Goal: Contribute content: Add original content to the website for others to see

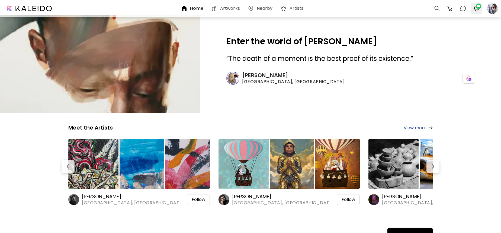
click at [475, 7] on img "button" at bounding box center [476, 8] width 7 height 7
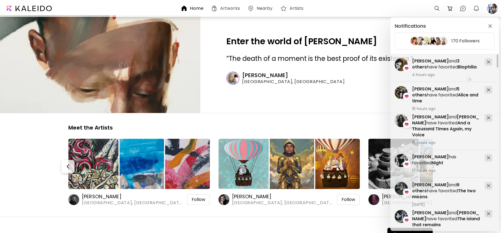
click at [490, 9] on div "Notifications 170 Followers YANA DMITRIEVA has favorited Night 17 hours ago Ian…" at bounding box center [250, 116] width 501 height 233
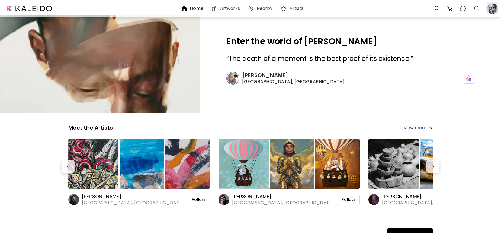
click at [490, 11] on div at bounding box center [492, 8] width 12 height 12
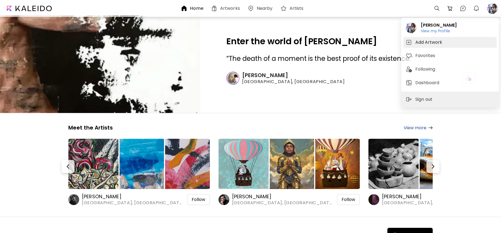
click at [436, 41] on h5 "Add Artwork" at bounding box center [429, 42] width 28 height 7
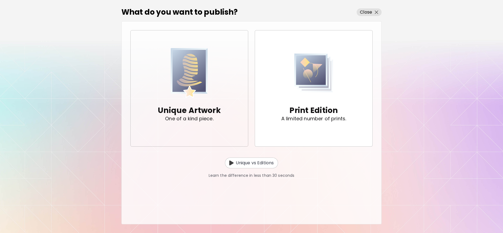
click at [188, 80] on img "button" at bounding box center [189, 72] width 37 height 49
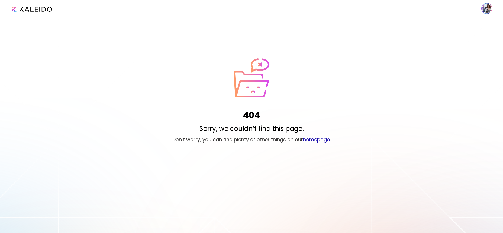
click at [486, 10] on image at bounding box center [487, 8] width 11 height 11
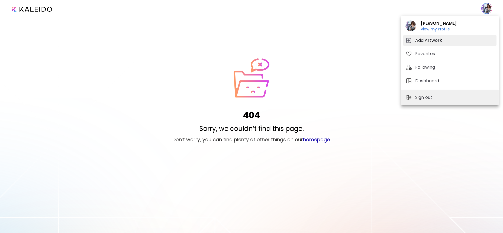
click at [434, 39] on h5 "Add Artwork" at bounding box center [429, 40] width 28 height 7
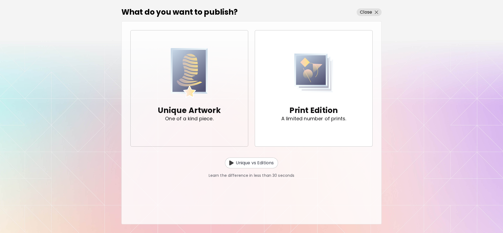
click at [173, 67] on img "button" at bounding box center [189, 72] width 37 height 49
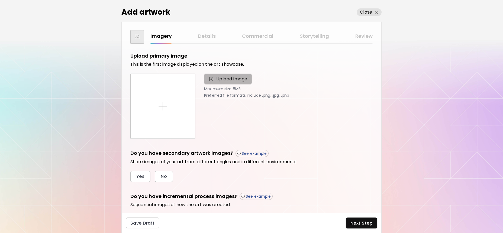
click at [222, 78] on span "Upload image" at bounding box center [231, 79] width 31 height 7
click at [0, 0] on input "Upload image" at bounding box center [0, 0] width 0 height 0
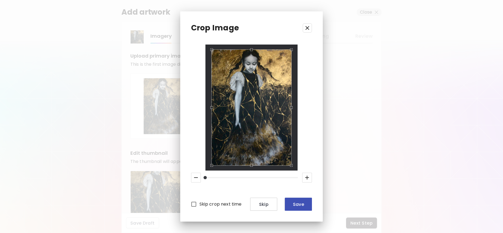
click at [300, 204] on span "Save" at bounding box center [298, 204] width 18 height 6
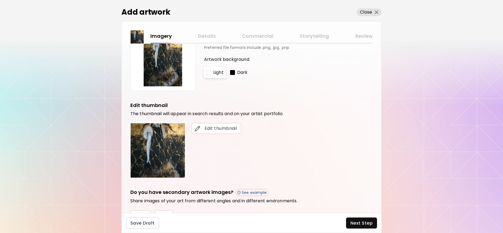
scroll to position [100, 0]
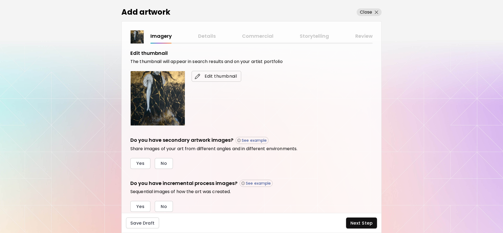
click at [208, 74] on span "Edit thumbnail" at bounding box center [216, 76] width 41 height 7
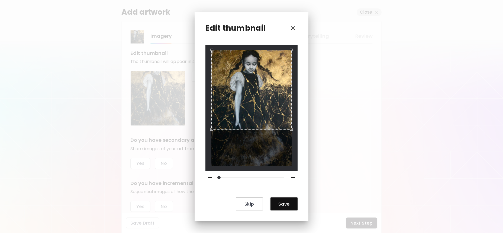
click at [249, 79] on div "Use the arrow keys to move the crop selection area" at bounding box center [252, 90] width 80 height 80
click at [283, 205] on span "Save" at bounding box center [284, 204] width 18 height 6
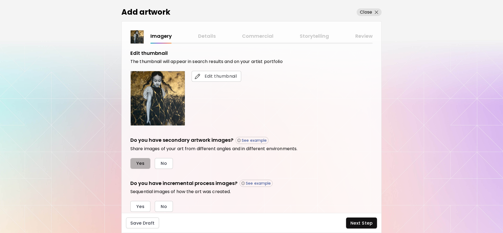
click at [140, 163] on span "Yes" at bounding box center [140, 163] width 8 height 6
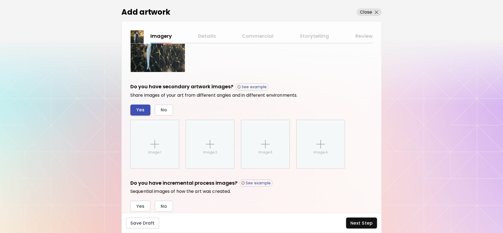
scroll to position [171, 0]
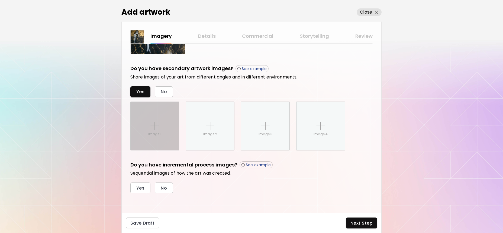
click at [152, 139] on div "Image 1" at bounding box center [155, 126] width 48 height 48
click at [0, 0] on input "Image 1" at bounding box center [0, 0] width 0 height 0
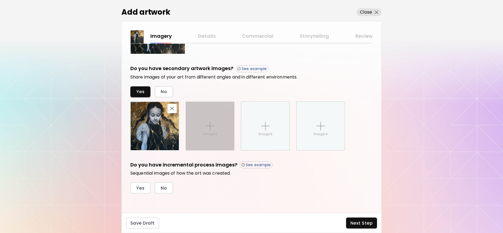
click at [214, 129] on img at bounding box center [210, 125] width 9 height 9
click at [0, 0] on input "Image 2" at bounding box center [0, 0] width 0 height 0
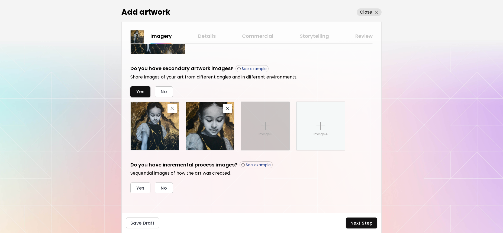
click at [275, 127] on div "Image 3" at bounding box center [265, 126] width 48 height 48
click at [0, 0] on input "Image 3" at bounding box center [0, 0] width 0 height 0
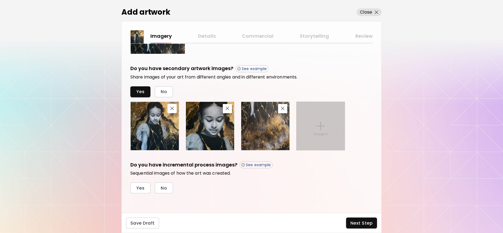
click at [320, 127] on img at bounding box center [320, 125] width 9 height 9
click at [0, 0] on input "Image 4" at bounding box center [0, 0] width 0 height 0
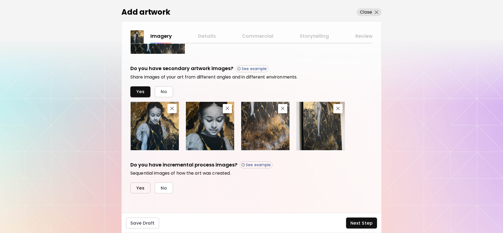
click at [143, 187] on span "Yes" at bounding box center [140, 188] width 8 height 6
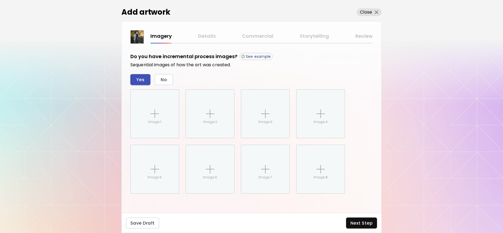
scroll to position [280, 0]
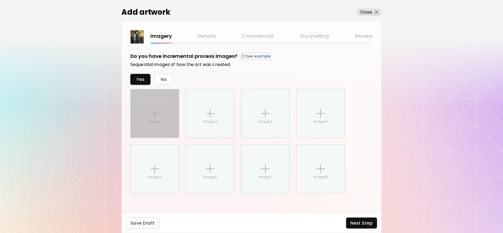
click at [155, 123] on p "Image 1" at bounding box center [154, 121] width 13 height 5
click at [0, 0] on input "Image 1" at bounding box center [0, 0] width 0 height 0
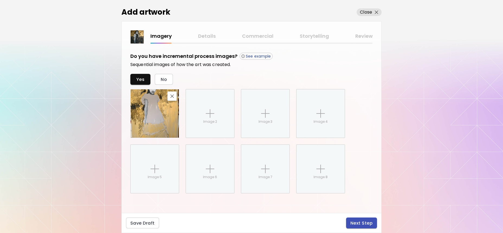
click at [361, 222] on span "Next Step" at bounding box center [362, 223] width 22 height 6
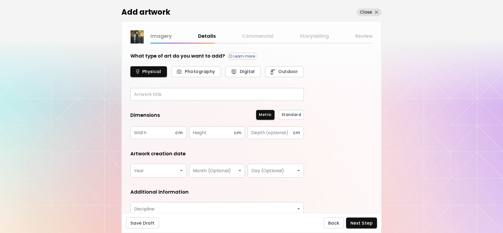
click at [199, 95] on input "text" at bounding box center [217, 94] width 174 height 13
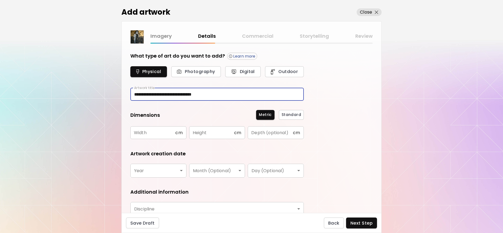
type input "**********"
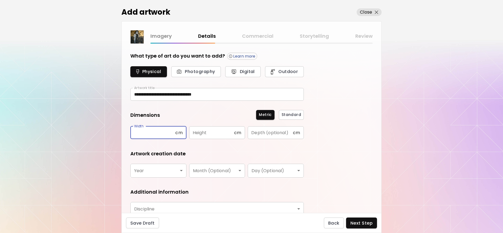
click at [173, 133] on input "text" at bounding box center [152, 132] width 45 height 13
type input "**"
click at [208, 134] on input "text" at bounding box center [211, 132] width 45 height 13
type input "***"
click at [255, 134] on input "text" at bounding box center [270, 132] width 45 height 13
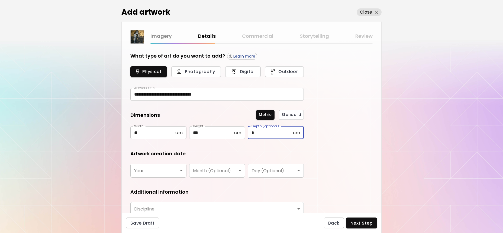
scroll to position [46, 0]
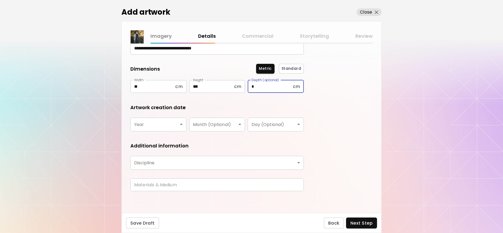
type input "*"
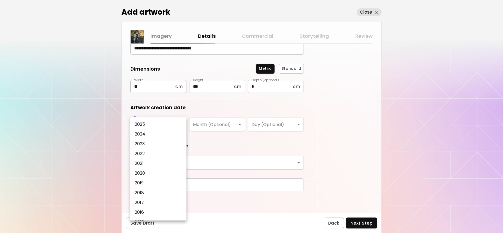
click at [177, 129] on body "**********" at bounding box center [251, 116] width 503 height 233
click at [169, 124] on li "2025" at bounding box center [159, 124] width 58 height 10
type input "****"
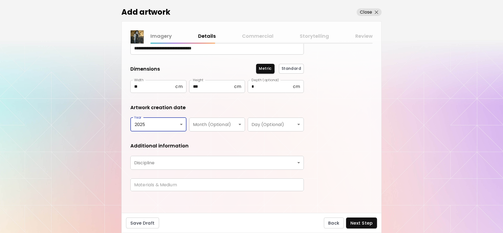
click at [208, 126] on body "**********" at bounding box center [251, 116] width 503 height 233
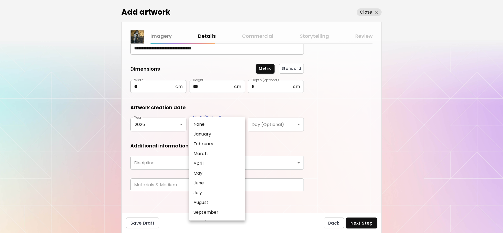
scroll to position [9, 0]
click at [206, 212] on p "October" at bounding box center [203, 213] width 19 height 7
type input "*******"
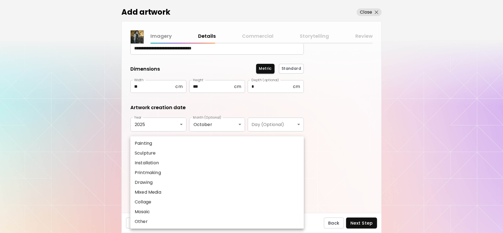
click at [223, 162] on body "**********" at bounding box center [251, 116] width 503 height 233
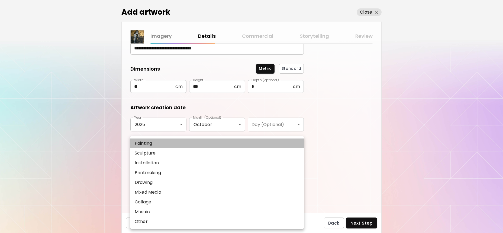
click at [195, 145] on li "Painting" at bounding box center [217, 143] width 174 height 10
type input "********"
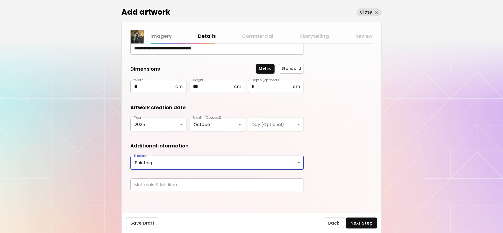
click at [238, 185] on input "text" at bounding box center [217, 184] width 174 height 13
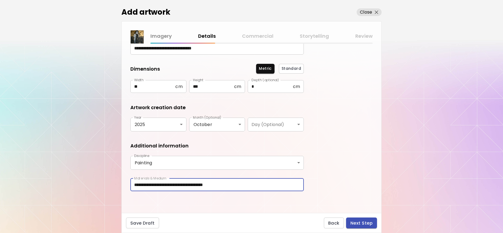
type input "**********"
click at [357, 221] on span "Next Step" at bounding box center [362, 223] width 22 height 6
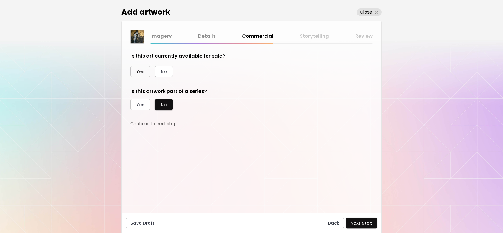
click at [145, 68] on button "Yes" at bounding box center [140, 71] width 20 height 11
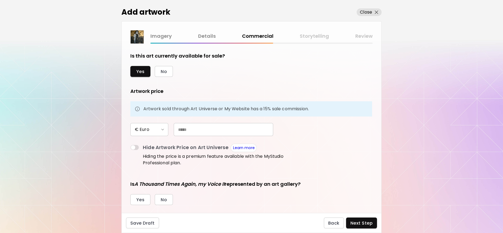
click at [174, 130] on input "text" at bounding box center [224, 129] width 100 height 13
type input "*****"
click at [345, 161] on form "Is this art currently available for sale? Yes No Artwork price Artwork sold thr…" at bounding box center [251, 128] width 242 height 152
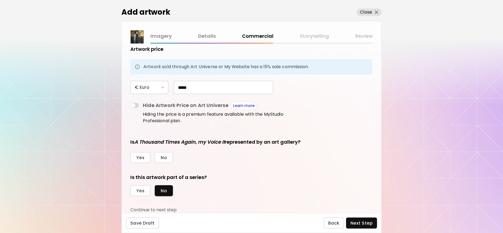
scroll to position [49, 0]
click at [166, 158] on span "No" at bounding box center [164, 158] width 6 height 6
click at [144, 190] on span "Yes" at bounding box center [140, 191] width 8 height 6
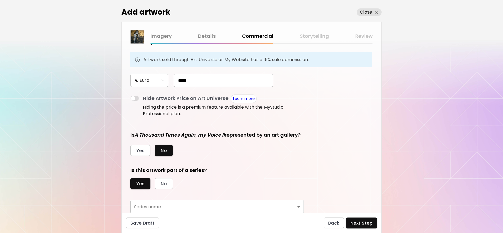
scroll to position [74, 0]
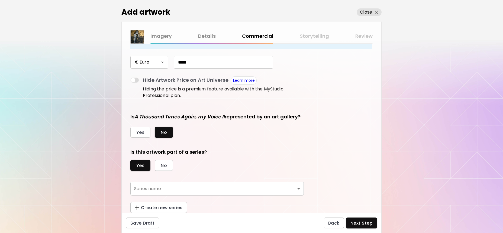
click at [219, 182] on body "[DOMAIN_NAME]/Federica_Belloli Add Artwork Manage Art Edit Profile Community Mi…" at bounding box center [251, 116] width 503 height 233
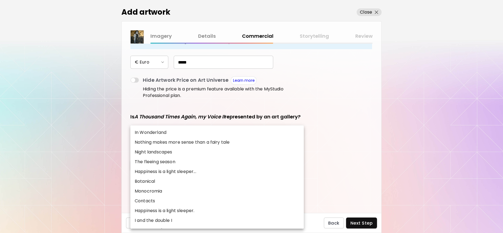
scroll to position [155, 0]
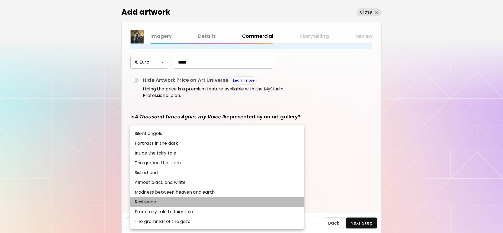
click at [188, 200] on li "Resilience" at bounding box center [217, 202] width 174 height 10
type input "**********"
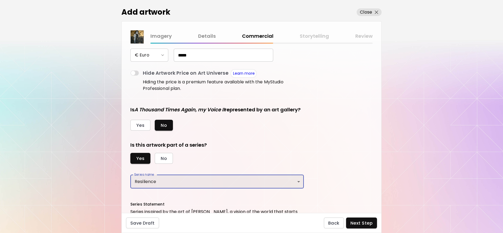
scroll to position [160, 0]
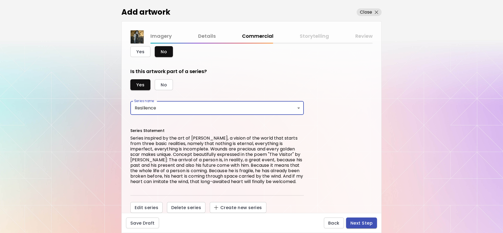
click at [356, 221] on span "Next Step" at bounding box center [362, 223] width 22 height 6
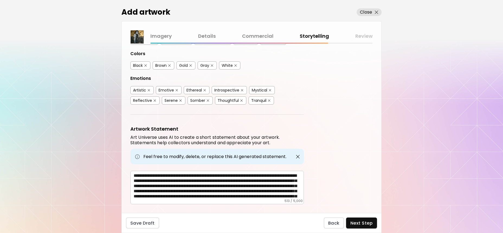
scroll to position [113, 0]
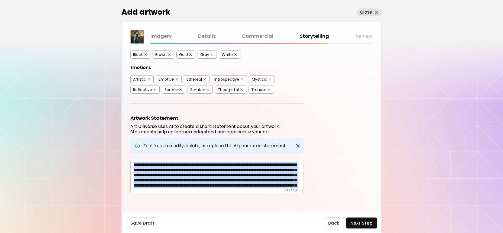
drag, startPoint x: 133, startPoint y: 162, endPoint x: 284, endPoint y: 189, distance: 153.6
click at [284, 189] on div "**********" at bounding box center [217, 176] width 174 height 33
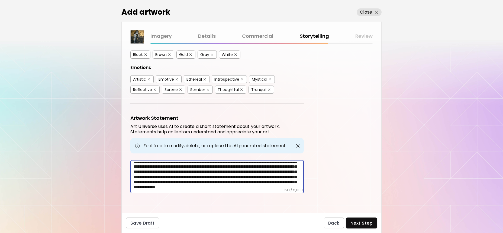
scroll to position [15, 0]
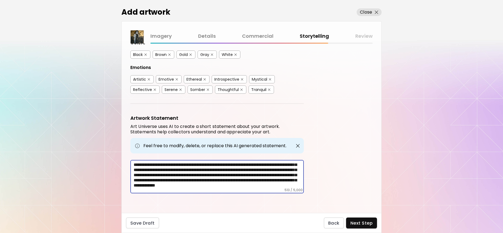
drag, startPoint x: 134, startPoint y: 164, endPoint x: 279, endPoint y: 192, distance: 147.9
click at [279, 192] on div "**********" at bounding box center [217, 176] width 174 height 33
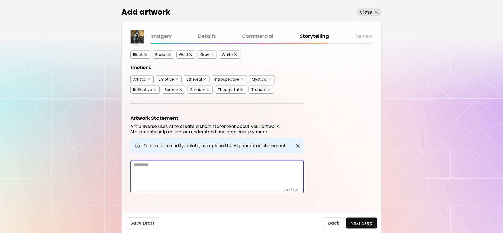
scroll to position [92, 0]
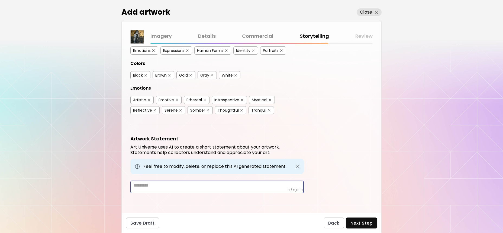
click at [187, 189] on div "* ​" at bounding box center [217, 186] width 174 height 13
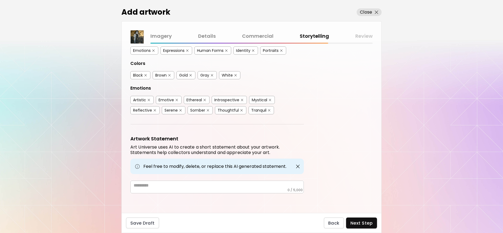
click at [236, 185] on textarea at bounding box center [219, 184] width 170 height 5
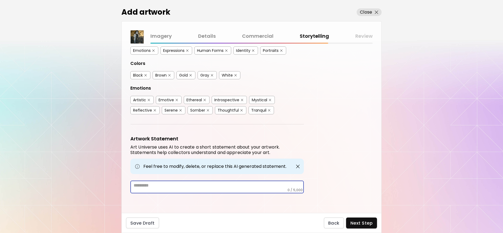
paste textarea "**********"
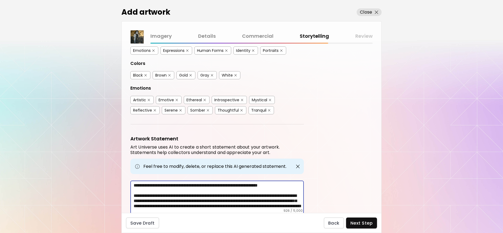
scroll to position [44, 0]
drag, startPoint x: 162, startPoint y: 197, endPoint x: 266, endPoint y: 196, distance: 104.1
click at [266, 196] on textarea "**********" at bounding box center [219, 195] width 170 height 26
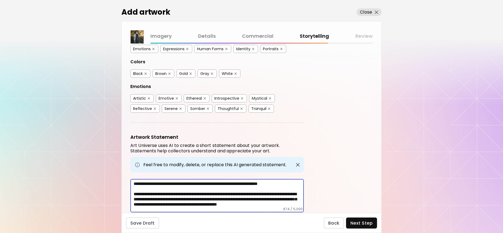
scroll to position [113, 0]
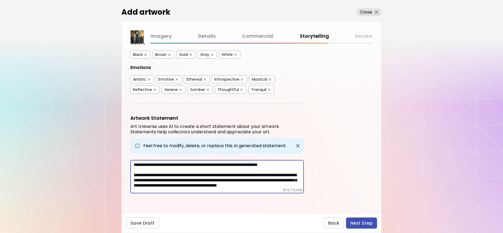
type textarea "**********"
click at [359, 222] on span "Next Step" at bounding box center [362, 223] width 22 height 6
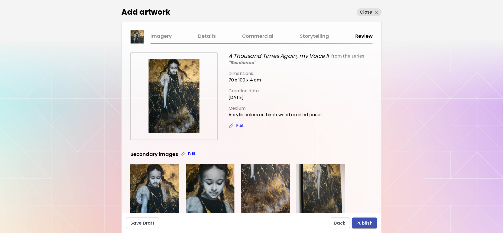
click at [362, 224] on span "Publish" at bounding box center [365, 223] width 16 height 6
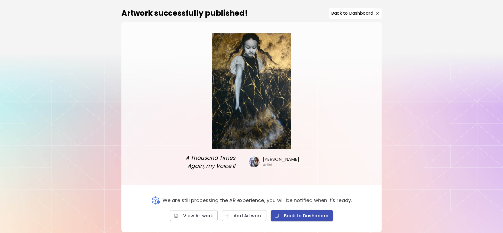
click at [309, 216] on span "Back to Dashboard" at bounding box center [302, 216] width 54 height 6
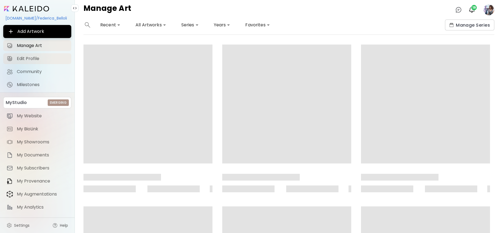
click at [34, 59] on span "Edit Profile" at bounding box center [42, 58] width 51 height 5
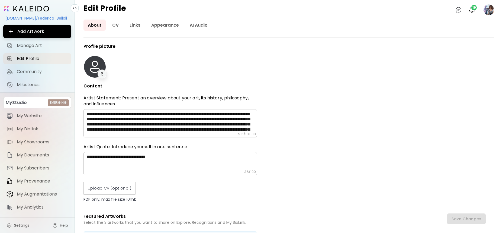
type input "*****"
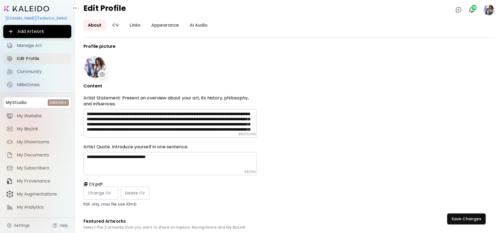
type input "********"
click at [165, 25] on link "Appearance" at bounding box center [165, 25] width 36 height 11
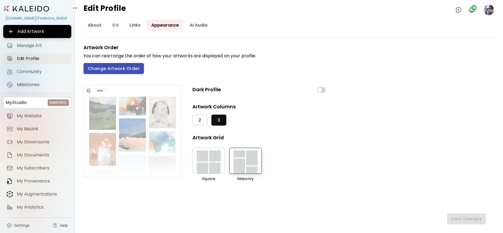
click at [113, 70] on span "Change Artwork Order" at bounding box center [114, 69] width 52 height 6
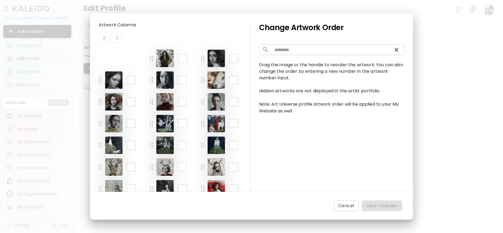
drag, startPoint x: 150, startPoint y: 171, endPoint x: 116, endPoint y: 61, distance: 115.5
click at [379, 207] on span "Save Changes" at bounding box center [382, 205] width 32 height 7
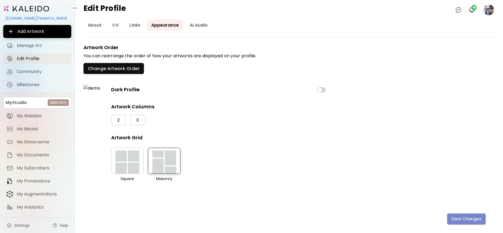
click at [458, 220] on span "Save Changes" at bounding box center [467, 219] width 30 height 6
click at [38, 140] on span "My Showrooms" at bounding box center [42, 141] width 51 height 5
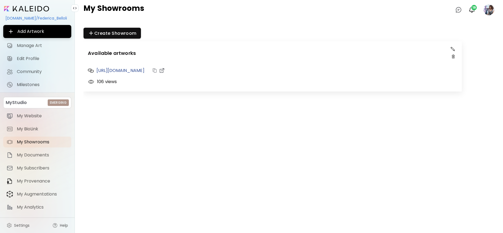
click at [452, 47] on button "button" at bounding box center [453, 49] width 7 height 7
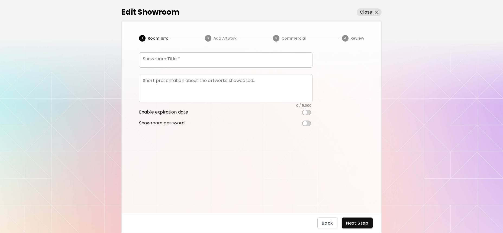
type input "**********"
click at [218, 39] on span "Add Artwork" at bounding box center [225, 38] width 23 height 5
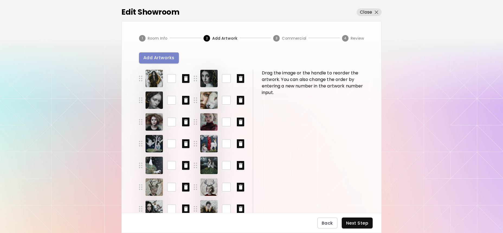
click at [161, 57] on span "Add Artworks" at bounding box center [158, 58] width 31 height 6
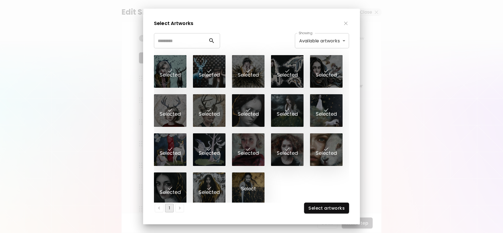
click at [247, 189] on div at bounding box center [248, 188] width 33 height 33
click at [328, 206] on span "Select artworks" at bounding box center [327, 208] width 36 height 6
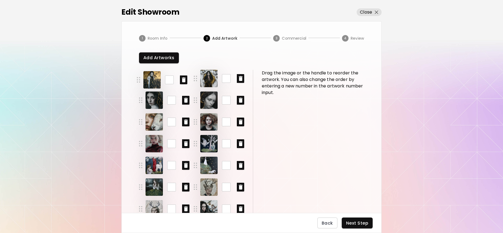
drag, startPoint x: 195, startPoint y: 192, endPoint x: 138, endPoint y: 19, distance: 182.6
click at [138, 19] on div "Edit Showroom Close 1 Room Info 2 Add Artwork 3 Commercial 4 Review Add Artwork…" at bounding box center [251, 106] width 260 height 213
click at [357, 220] on span "Next Step" at bounding box center [357, 223] width 22 height 6
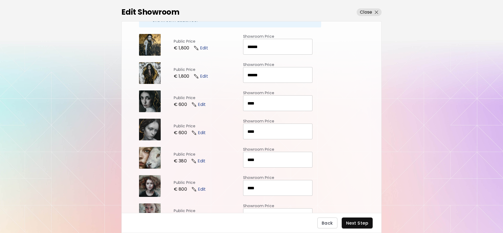
scroll to position [229, 0]
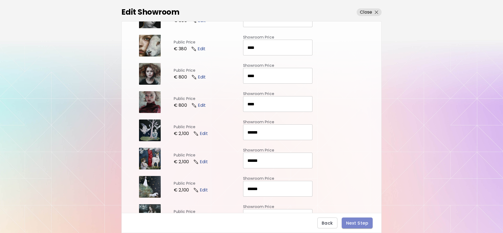
click at [361, 223] on span "Next Step" at bounding box center [357, 223] width 22 height 6
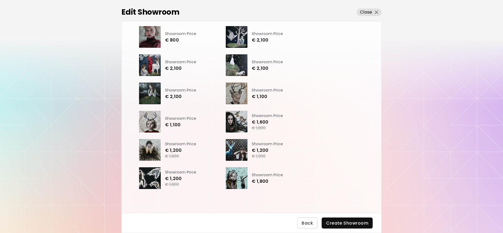
scroll to position [0, 0]
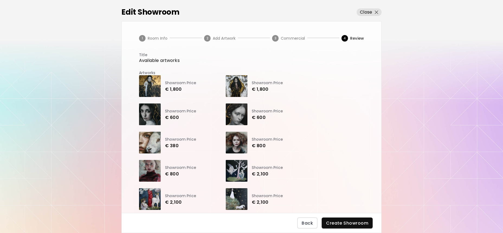
click at [207, 37] on text "2" at bounding box center [207, 38] width 2 height 5
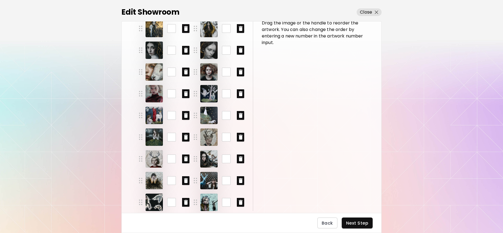
scroll to position [57, 0]
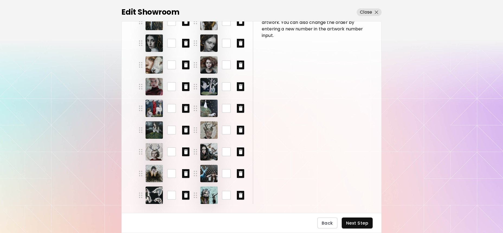
click at [141, 85] on img at bounding box center [140, 86] width 3 height 5
click at [185, 86] on icon "button" at bounding box center [186, 86] width 4 height 5
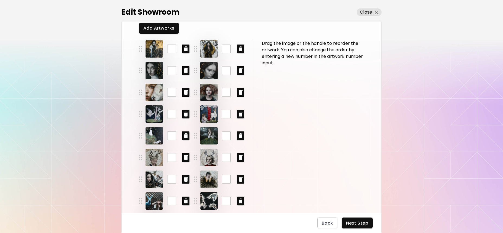
scroll to position [59, 0]
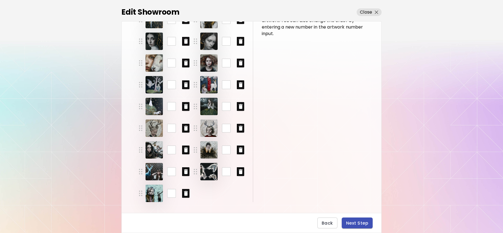
click at [354, 220] on span "Next Step" at bounding box center [357, 223] width 22 height 6
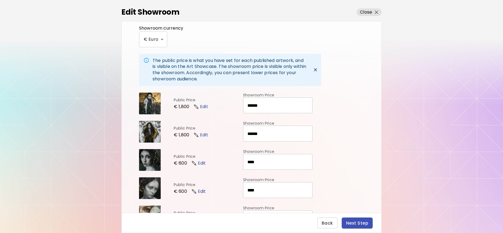
click at [357, 222] on span "Next Step" at bounding box center [357, 223] width 22 height 6
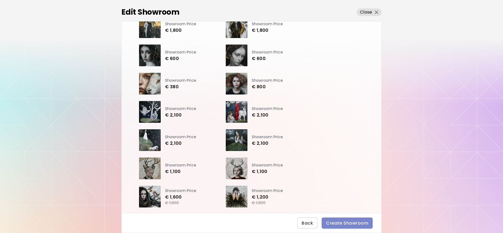
click at [357, 222] on span "Create Showroom" at bounding box center [347, 223] width 42 height 6
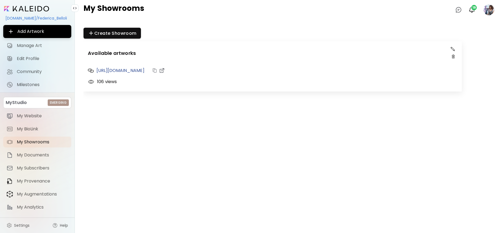
click at [488, 9] on image at bounding box center [489, 9] width 11 height 11
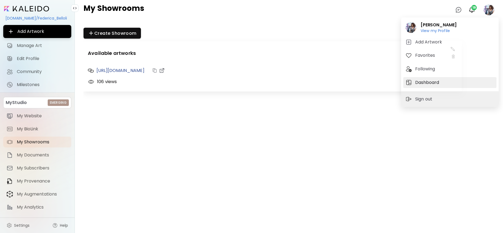
click at [427, 82] on h5 "Dashboard" at bounding box center [427, 82] width 25 height 7
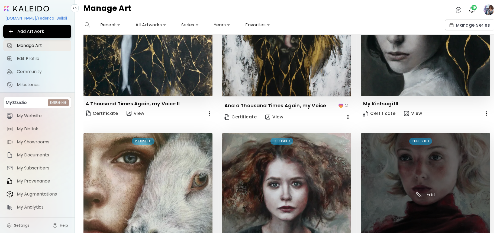
scroll to position [125, 0]
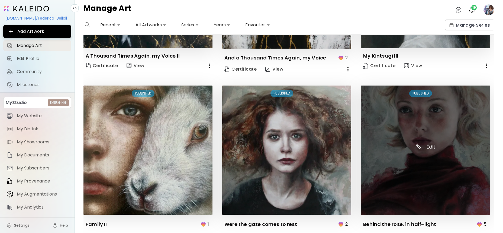
click at [416, 145] on img at bounding box center [425, 149] width 129 height 129
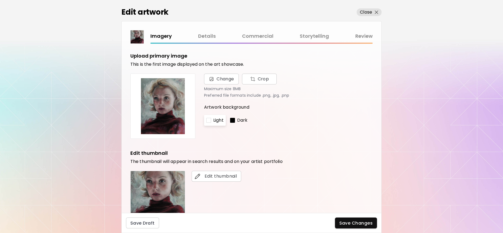
click at [261, 37] on link "Commercial" at bounding box center [257, 36] width 31 height 8
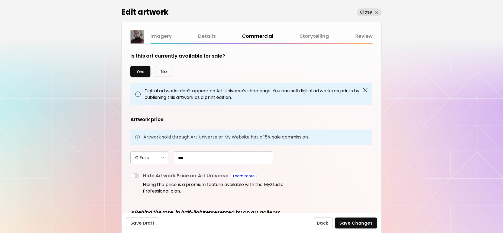
click at [163, 73] on span "No" at bounding box center [164, 72] width 6 height 6
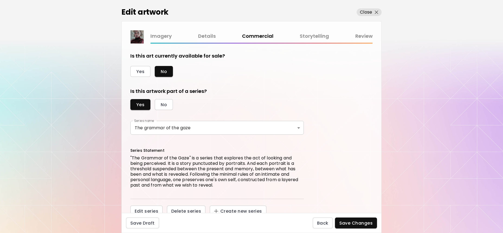
scroll to position [9, 0]
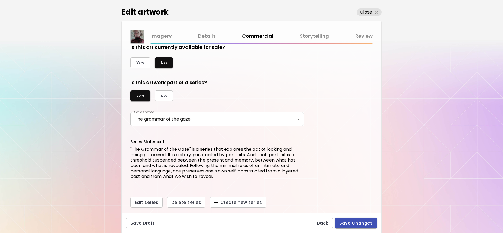
click at [353, 222] on span "Save Changes" at bounding box center [356, 223] width 34 height 6
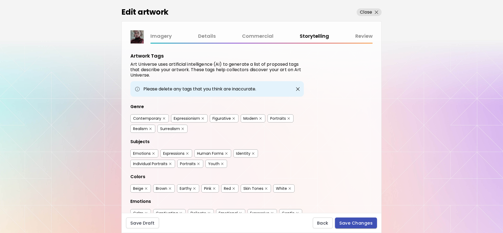
click at [353, 222] on span "Save Changes" at bounding box center [356, 223] width 34 height 6
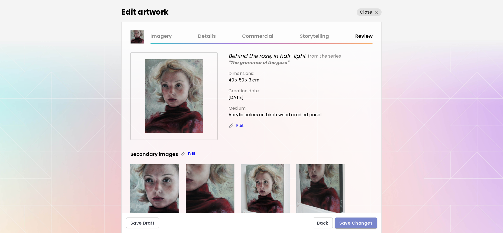
click at [359, 223] on span "Save Changes" at bounding box center [356, 223] width 34 height 6
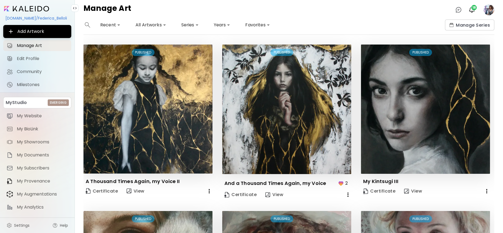
click at [491, 10] on image at bounding box center [489, 9] width 11 height 11
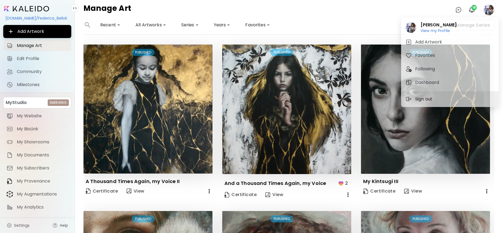
click at [422, 100] on p "Sign out" at bounding box center [424, 99] width 19 height 7
